Goal: Book appointment/travel/reservation

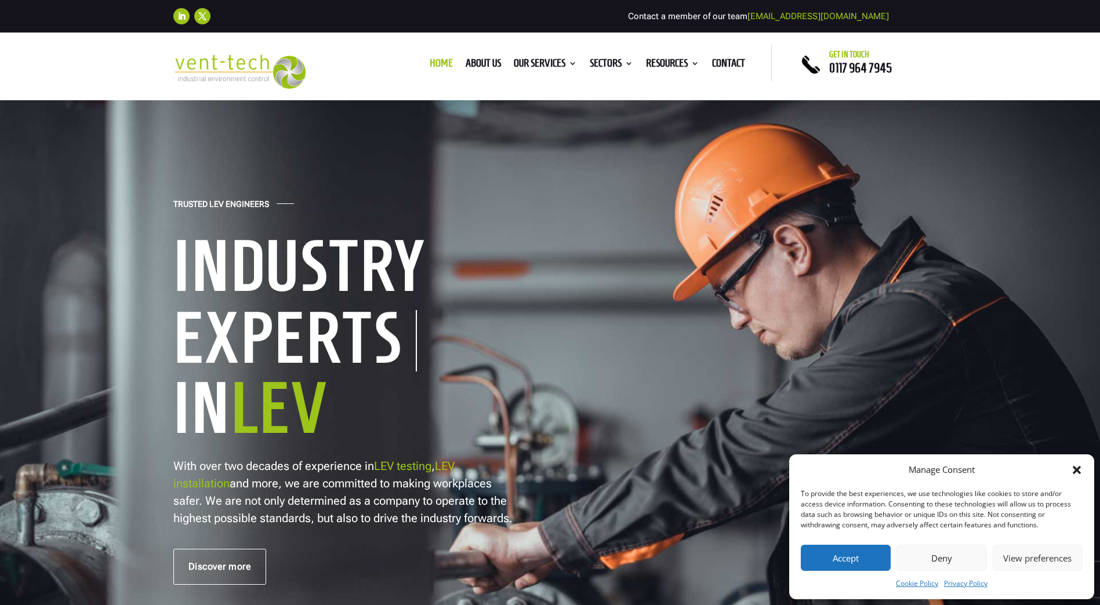
click at [946, 562] on button "Deny" at bounding box center [941, 558] width 90 height 26
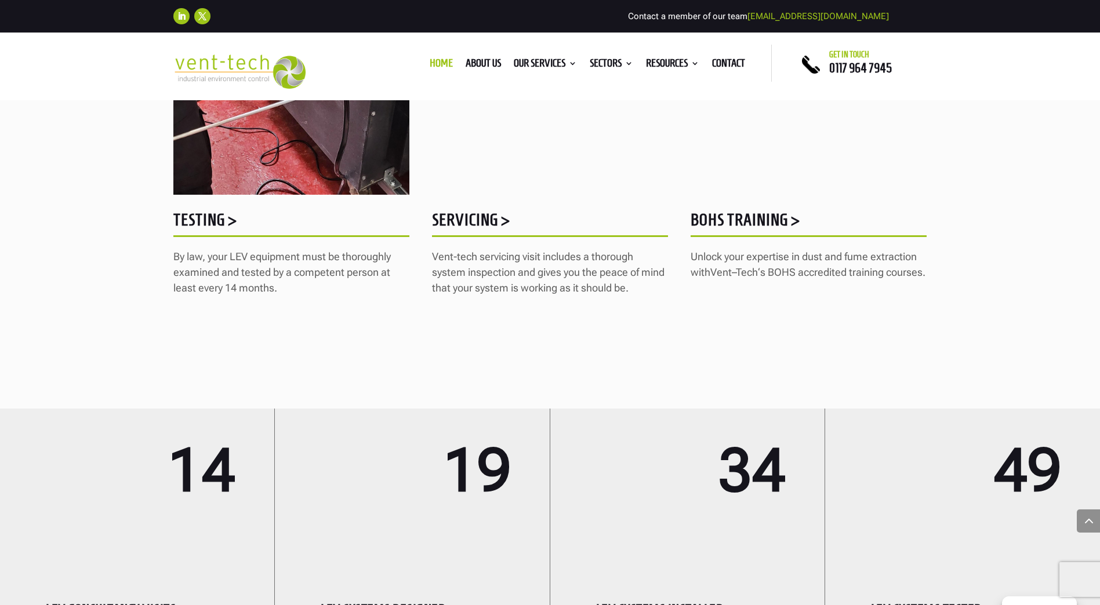
scroll to position [1670, 0]
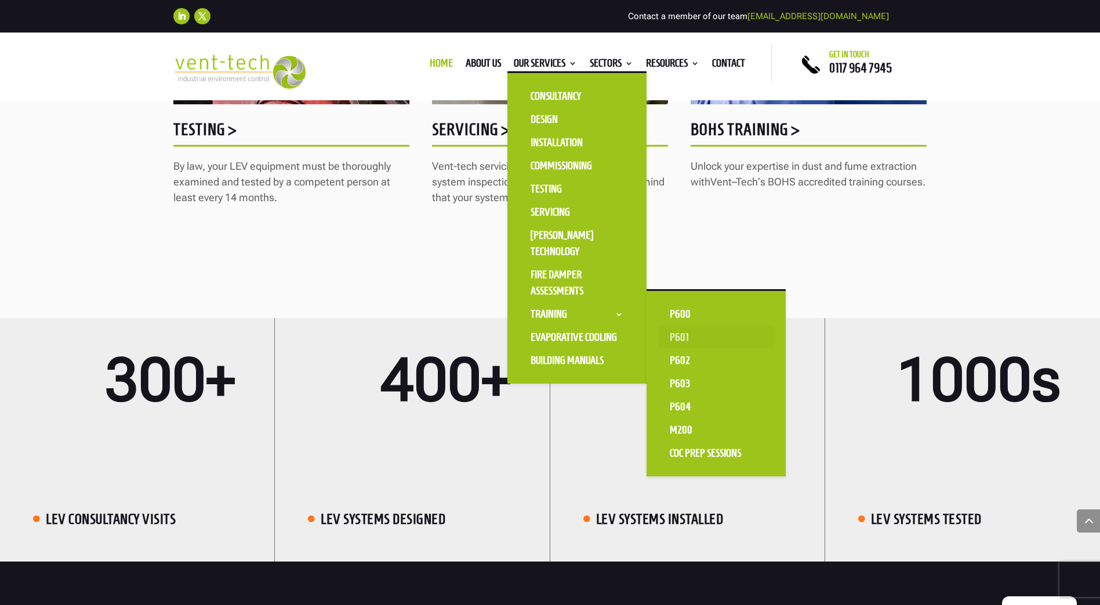
click at [680, 337] on link "P601" at bounding box center [716, 337] width 116 height 23
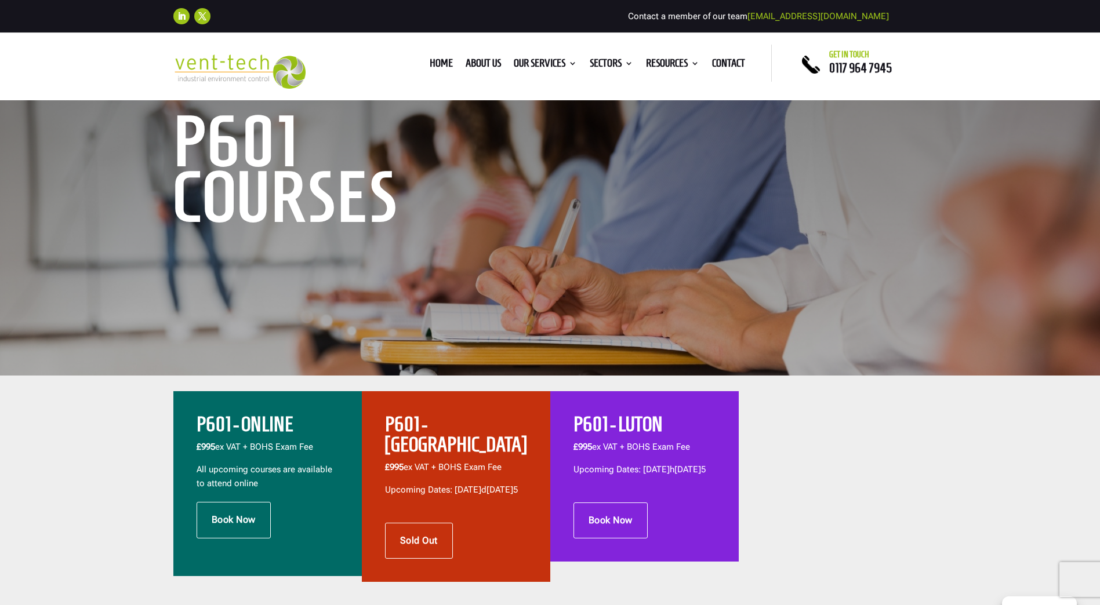
scroll to position [232, 0]
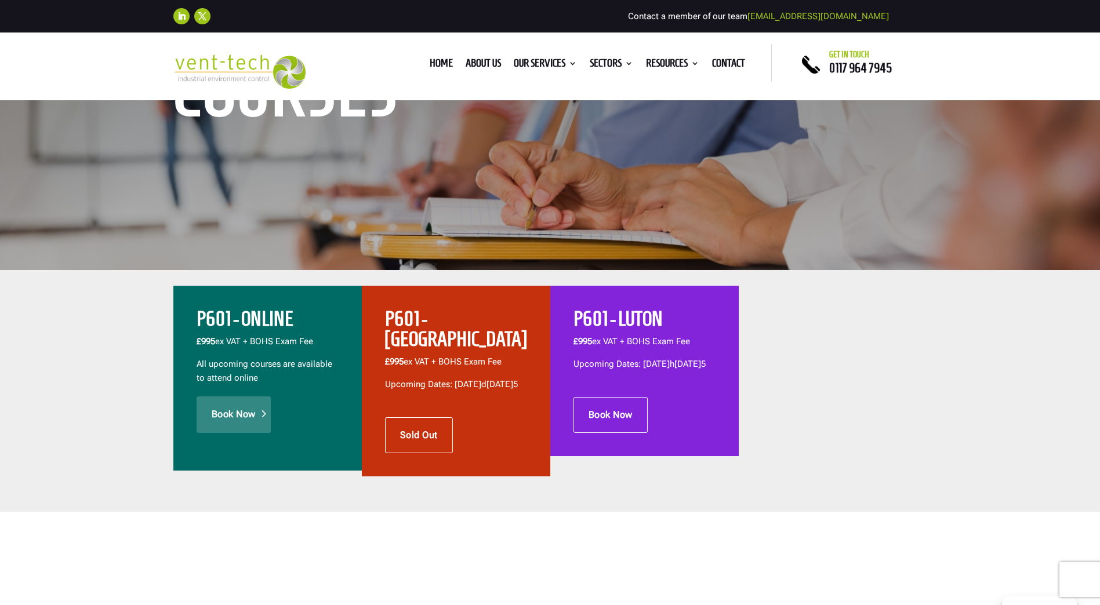
click at [257, 426] on link "Book Now" at bounding box center [234, 415] width 74 height 36
click at [768, 456] on div at bounding box center [833, 381] width 188 height 191
click at [241, 408] on link "Book Now" at bounding box center [234, 415] width 74 height 36
